Goal: Information Seeking & Learning: Learn about a topic

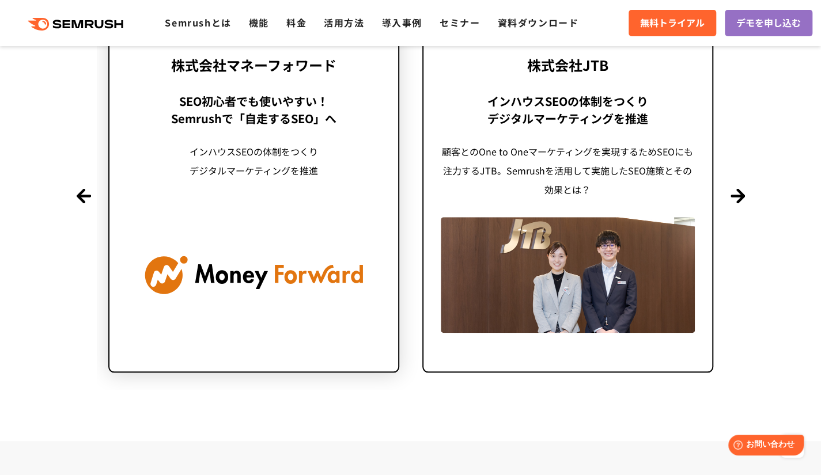
scroll to position [2813, 0]
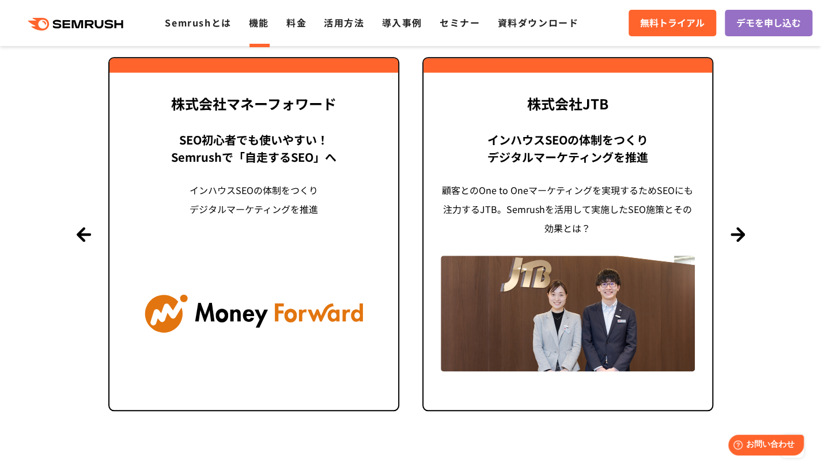
click at [258, 29] on link "機能" at bounding box center [259, 23] width 20 height 14
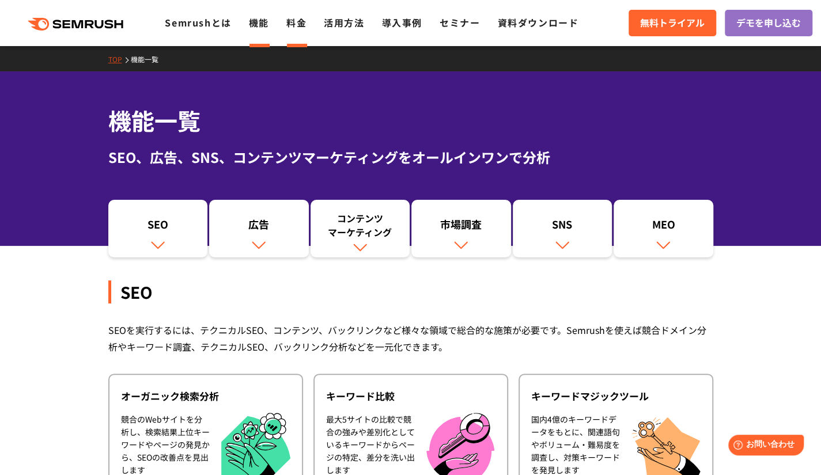
click at [296, 28] on link "料金" at bounding box center [296, 23] width 20 height 14
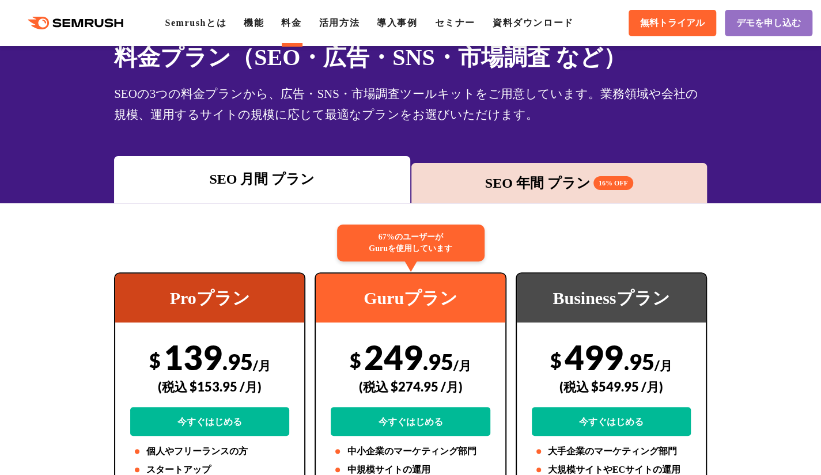
scroll to position [230, 0]
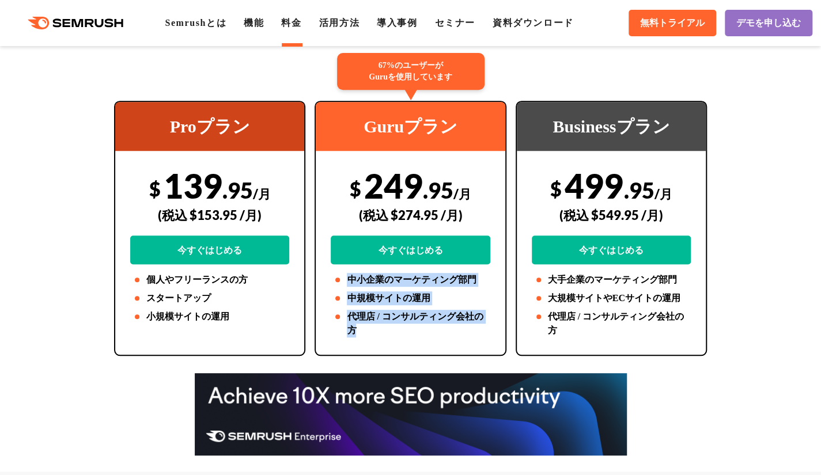
drag, startPoint x: 340, startPoint y: 293, endPoint x: 438, endPoint y: 330, distance: 104.7
click at [438, 330] on ul "中小企業のマーケティング部門 中規模サイトの運用 代理店 / コンサルティング会社の方" at bounding box center [410, 305] width 159 height 65
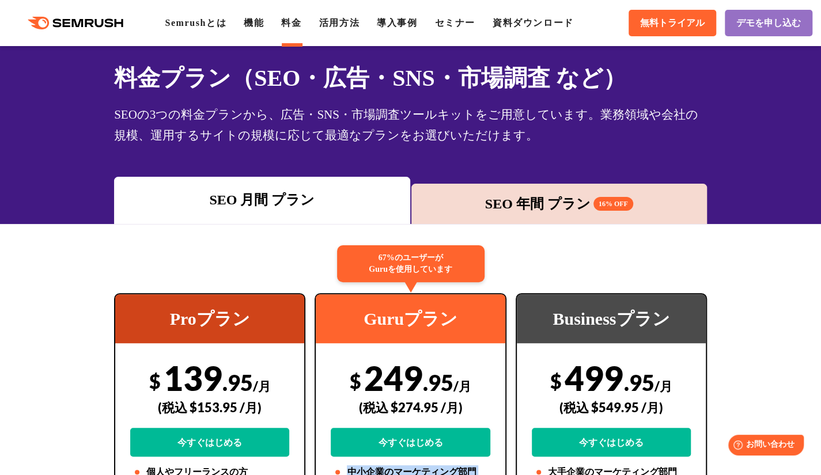
scroll to position [0, 0]
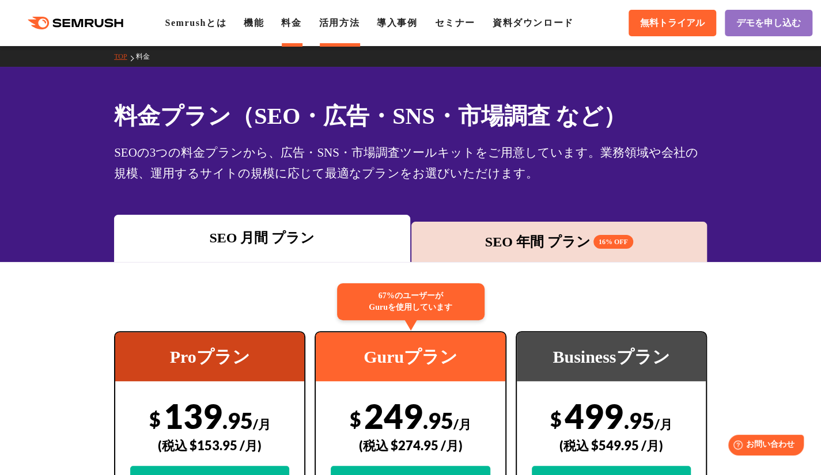
click at [333, 25] on link "活用方法" at bounding box center [339, 23] width 40 height 10
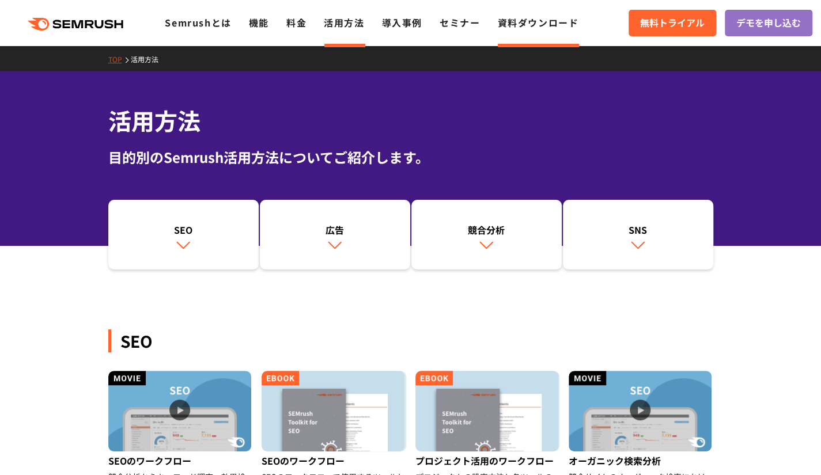
click at [532, 25] on link "資料ダウンロード" at bounding box center [537, 23] width 81 height 14
